Goal: Navigation & Orientation: Find specific page/section

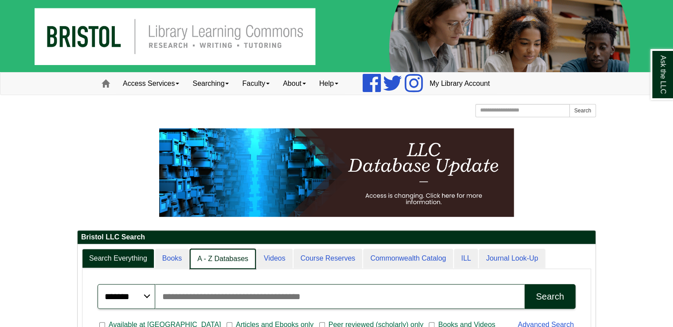
click at [244, 256] on link "A - Z Databases" at bounding box center [223, 259] width 66 height 21
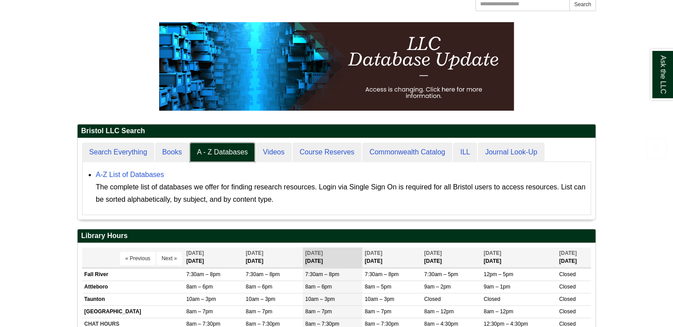
scroll to position [82, 518]
click at [147, 172] on link "A-Z List of Databases" at bounding box center [130, 175] width 68 height 8
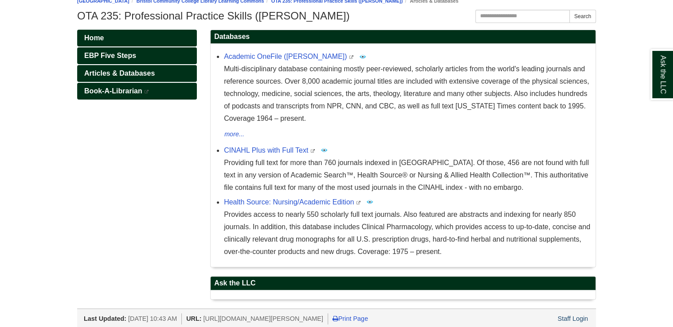
scroll to position [113, 0]
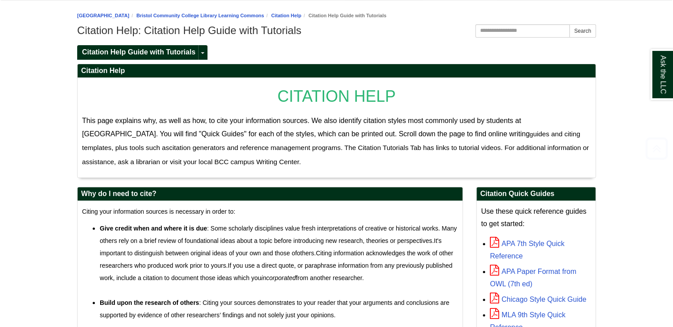
scroll to position [142, 0]
